Goal: Check status: Check status

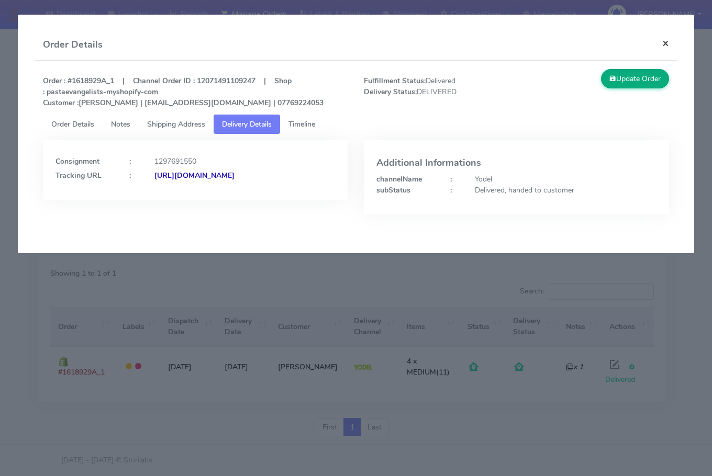
click at [660, 46] on button "×" at bounding box center [666, 43] width 24 height 28
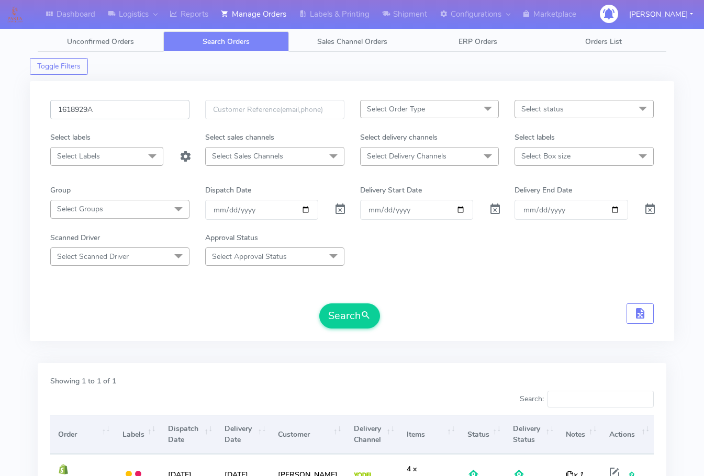
click at [141, 114] on input "1618929A" at bounding box center [119, 109] width 139 height 19
paste input "22374"
drag, startPoint x: 359, startPoint y: 318, endPoint x: 353, endPoint y: 300, distance: 19.4
click at [358, 313] on button "Search" at bounding box center [349, 316] width 61 height 25
click at [107, 113] on input "1622374" at bounding box center [119, 109] width 139 height 19
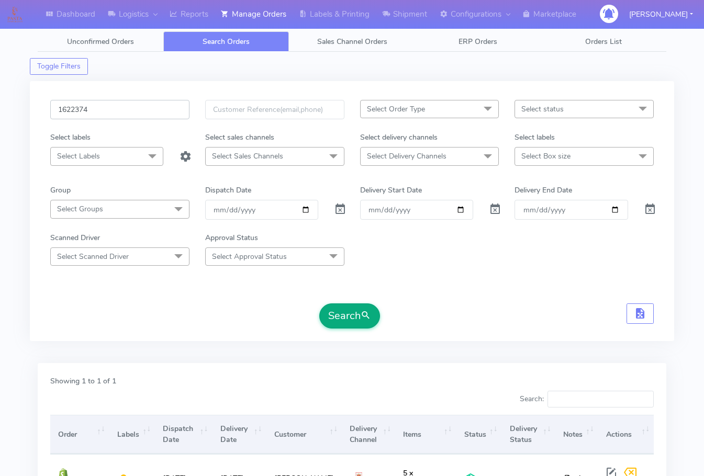
paste input "4538"
type input "1624538"
click at [346, 326] on button "Search" at bounding box center [349, 316] width 61 height 25
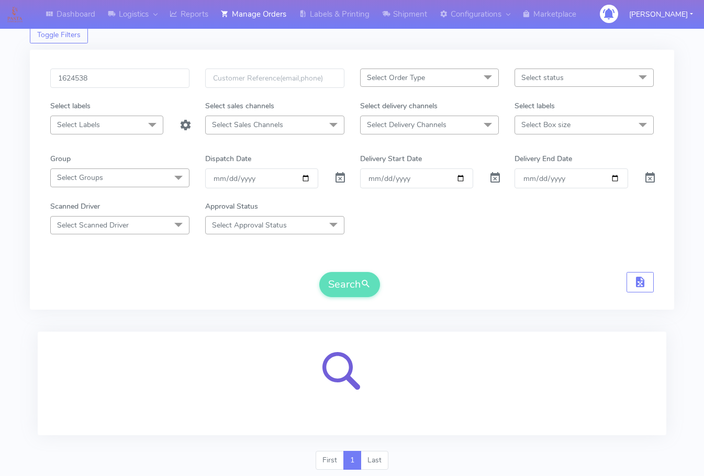
scroll to position [65, 0]
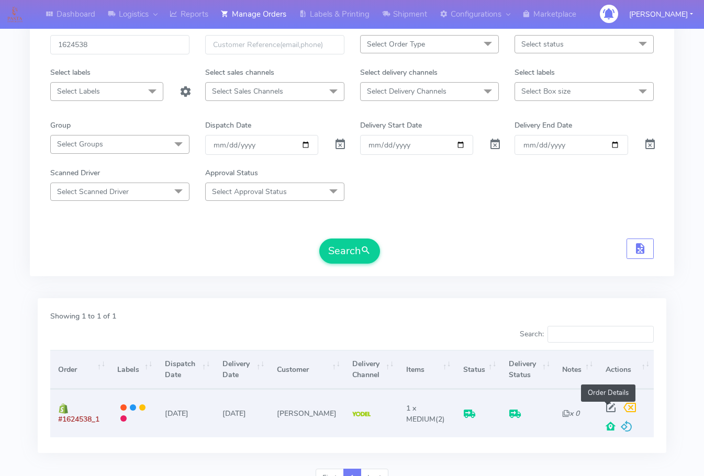
click at [605, 405] on span at bounding box center [611, 410] width 19 height 10
select select "5"
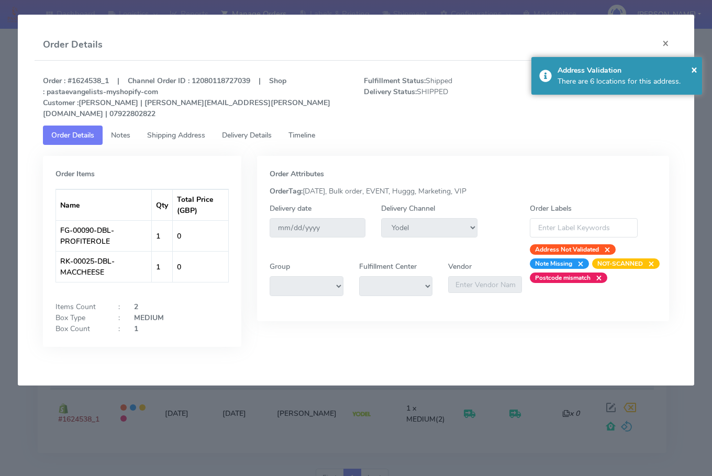
drag, startPoint x: 153, startPoint y: 135, endPoint x: 219, endPoint y: 127, distance: 66.4
click at [155, 145] on tab "Order Items Name Qty Total Price (GBP) FG-00090-DBL-PROFITEROLE 1 0 RK-00025-DB…" at bounding box center [356, 254] width 626 height 218
click at [235, 130] on span "Delivery Details" at bounding box center [247, 135] width 50 height 10
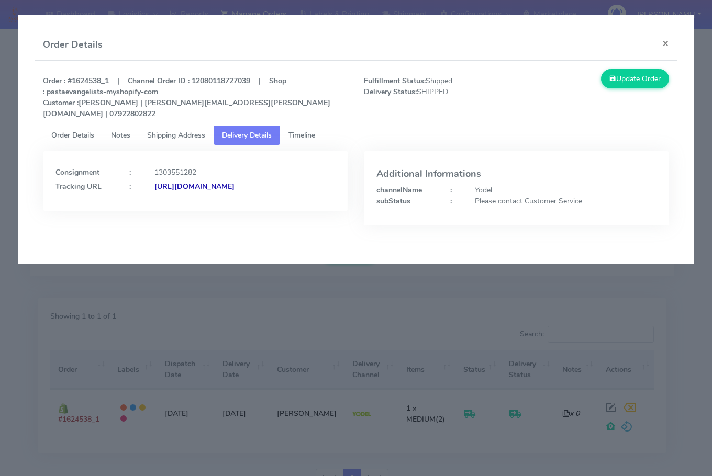
drag, startPoint x: 299, startPoint y: 211, endPoint x: 170, endPoint y: 214, distance: 129.3
click at [170, 214] on div "Consignment : 1303551282 Tracking URL : [URL][DOMAIN_NAME]" at bounding box center [195, 196] width 321 height 90
copy strong "JJD0002249960899142"
click at [662, 36] on button "×" at bounding box center [666, 43] width 24 height 28
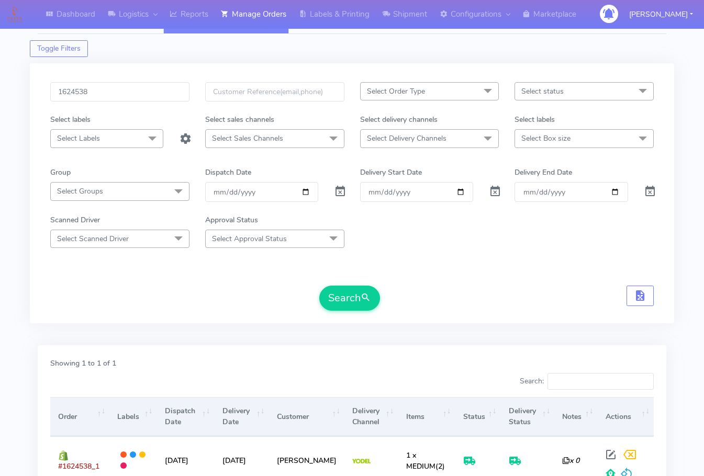
scroll to position [13, 0]
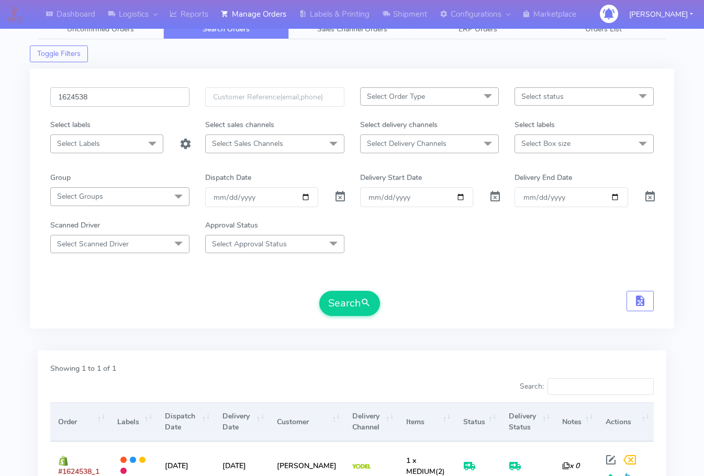
click at [118, 101] on input "1624538" at bounding box center [119, 96] width 139 height 19
paste input "532485"
click at [349, 310] on button "Search" at bounding box center [349, 303] width 61 height 25
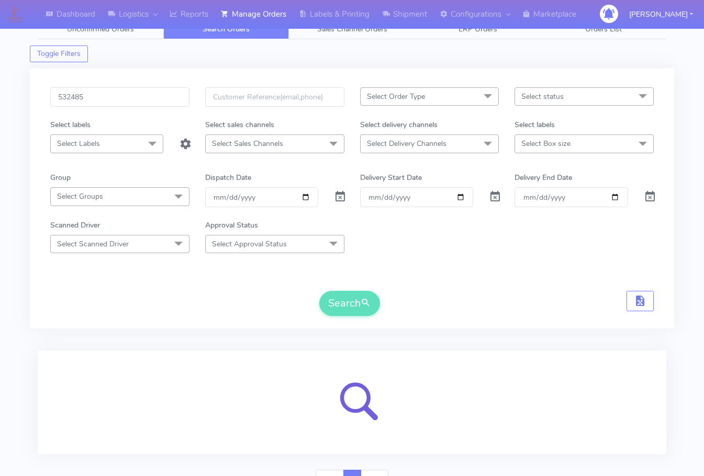
click at [49, 347] on div at bounding box center [352, 408] width 644 height 126
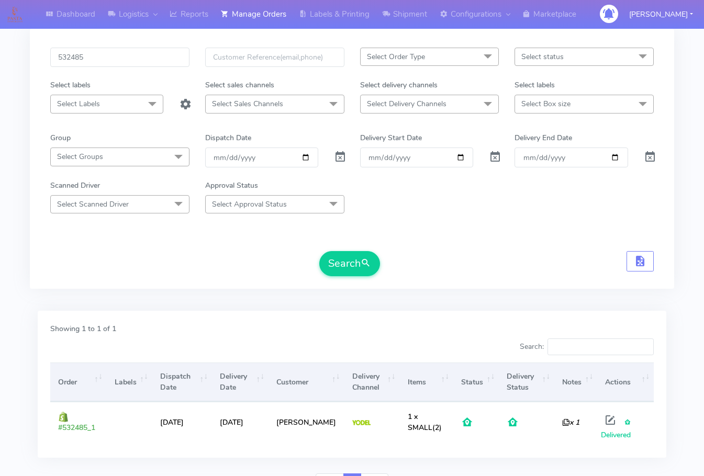
scroll to position [0, 0]
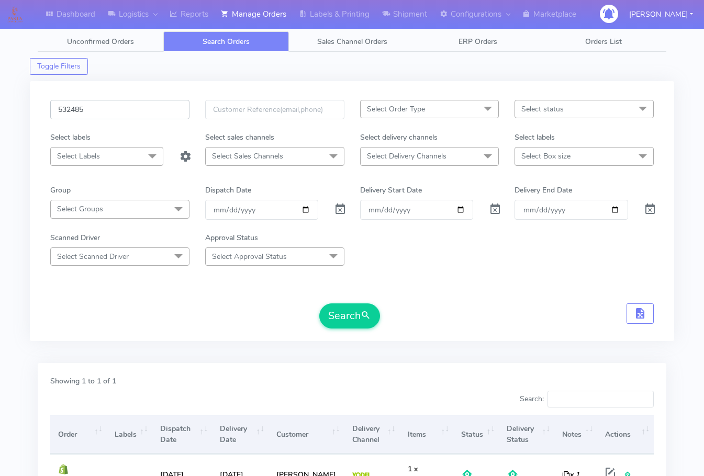
drag, startPoint x: 115, startPoint y: 106, endPoint x: 116, endPoint y: 115, distance: 8.5
click at [115, 106] on input "532485" at bounding box center [119, 109] width 139 height 19
paste input "1619001"
type input "1619001"
click at [354, 316] on button "Search" at bounding box center [349, 316] width 61 height 25
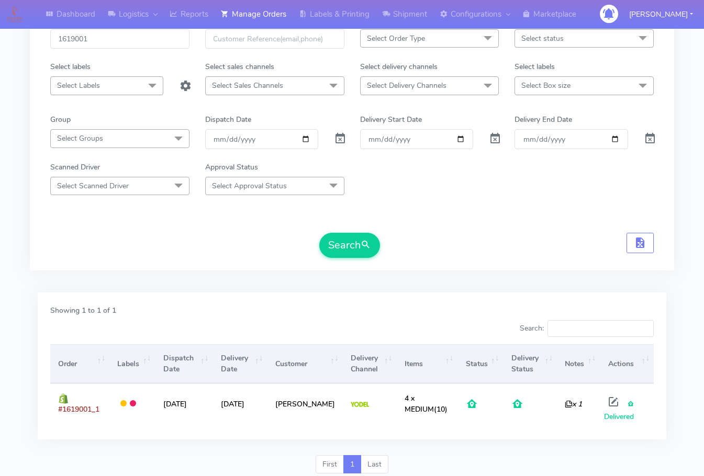
scroll to position [108, 0]
